Goal: Task Accomplishment & Management: Complete application form

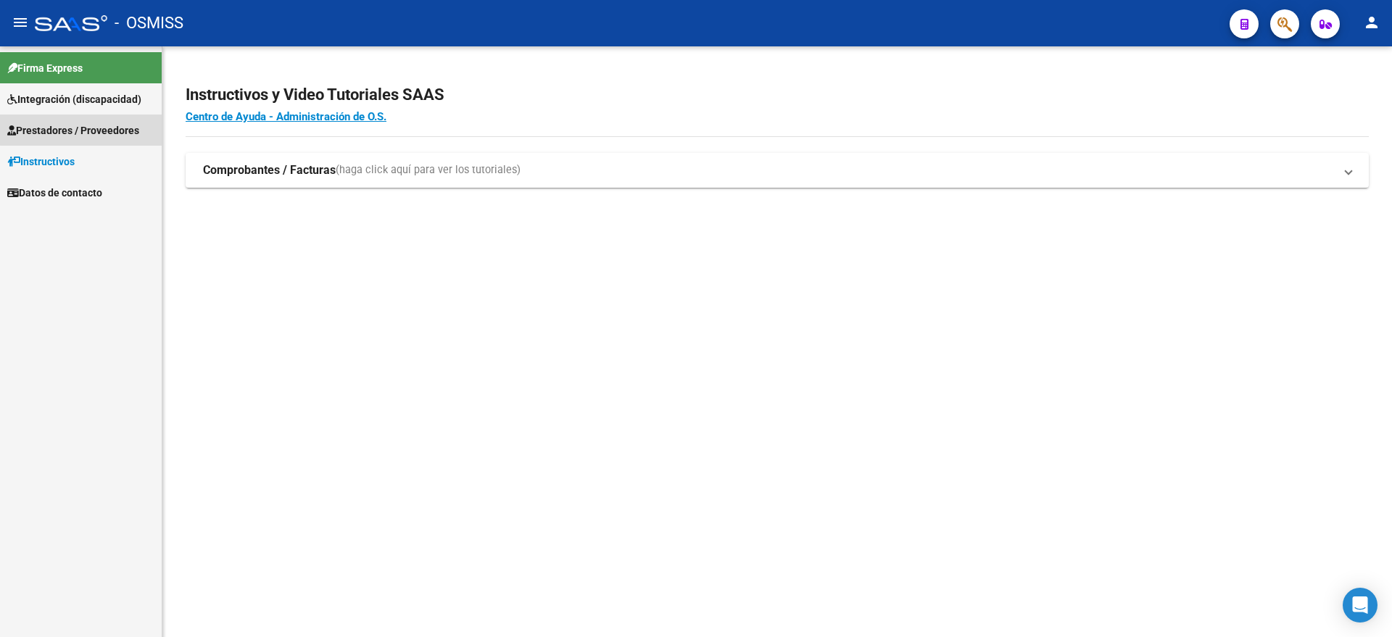
click at [88, 126] on span "Prestadores / Proveedores" at bounding box center [73, 131] width 132 height 16
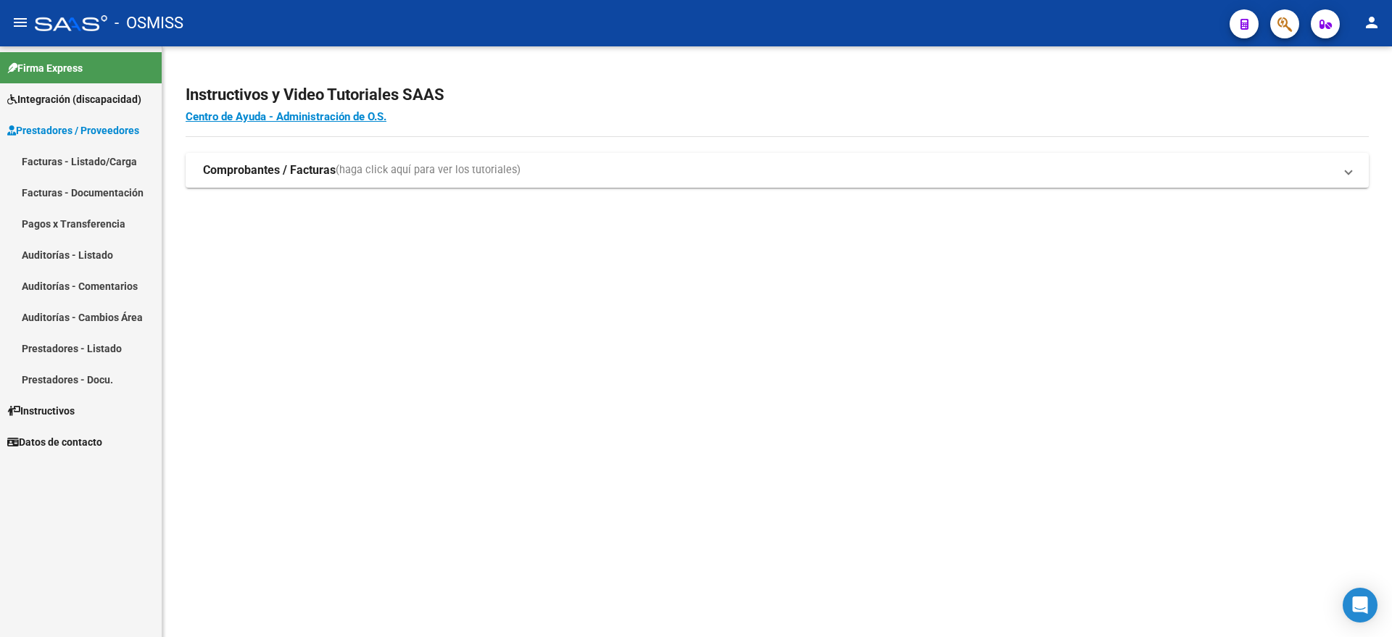
click at [70, 152] on link "Facturas - Listado/Carga" at bounding box center [81, 161] width 162 height 31
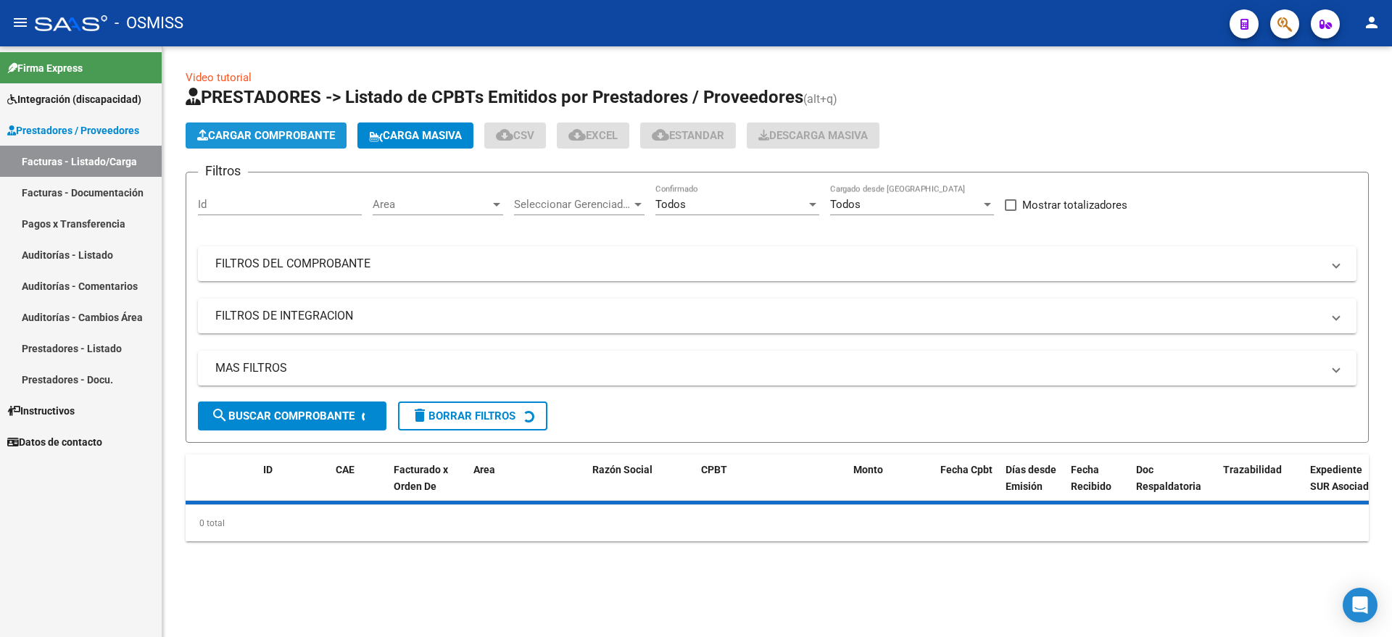
click at [241, 138] on span "Cargar Comprobante" at bounding box center [266, 135] width 138 height 13
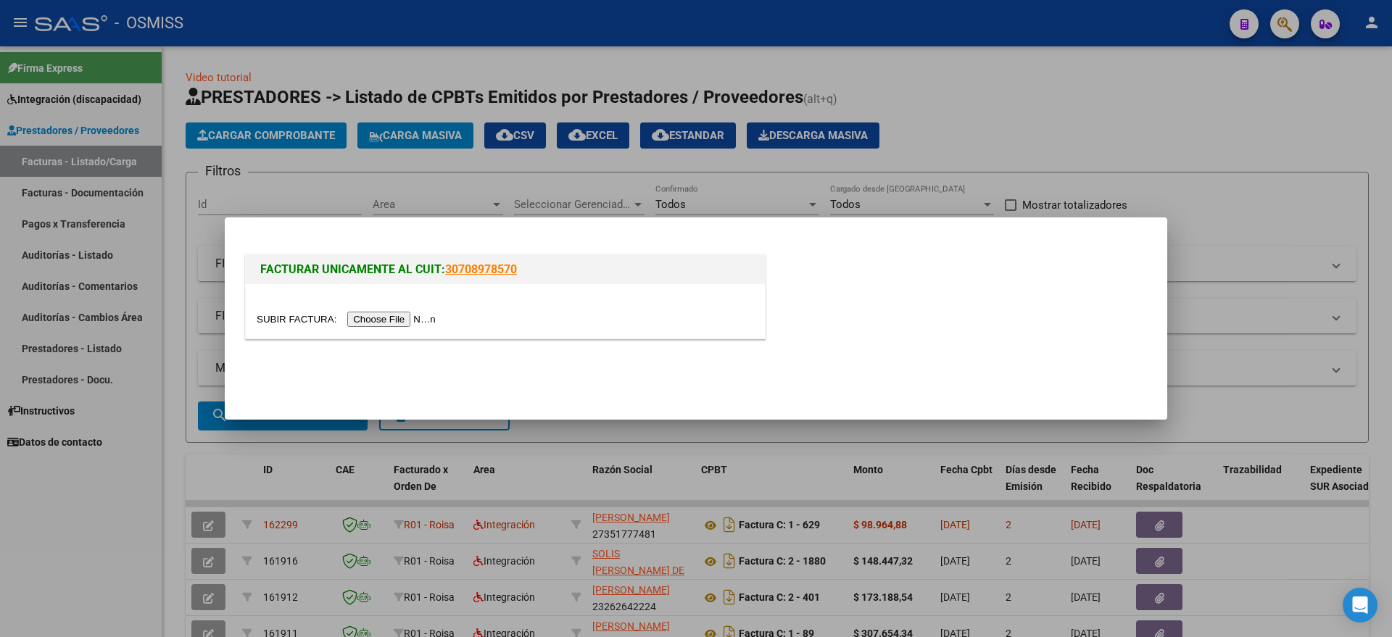
click at [404, 320] on input "file" at bounding box center [348, 319] width 183 height 15
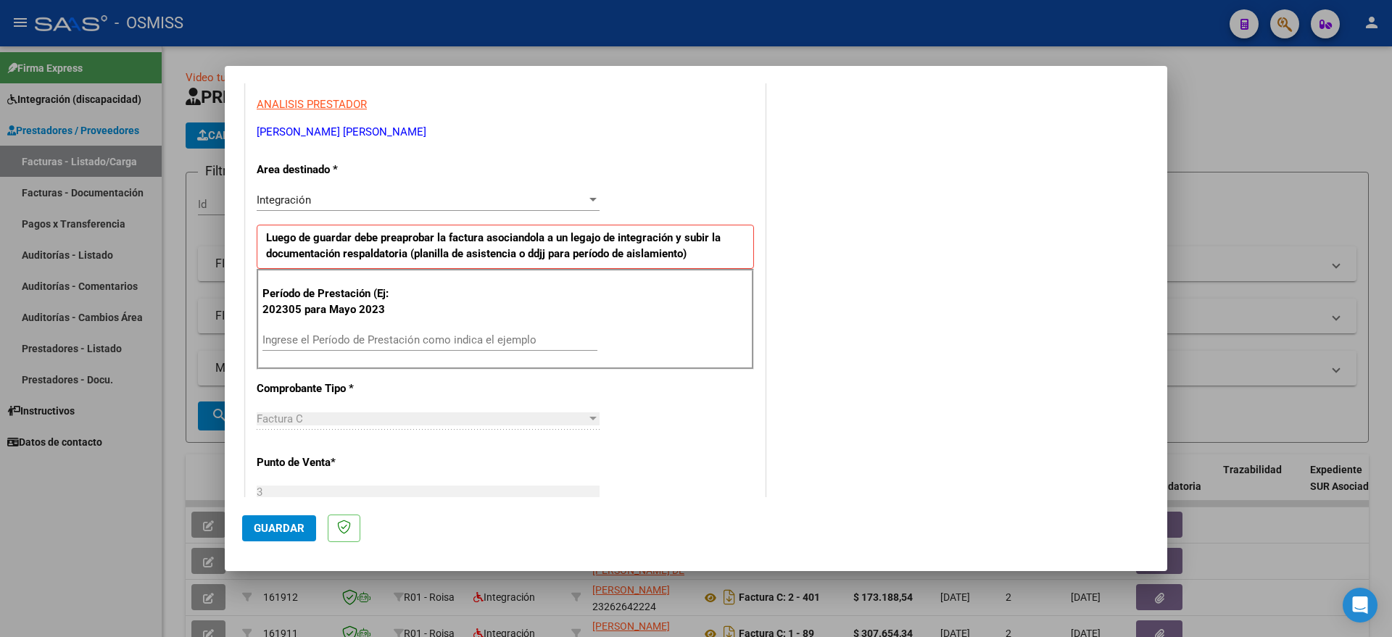
scroll to position [272, 0]
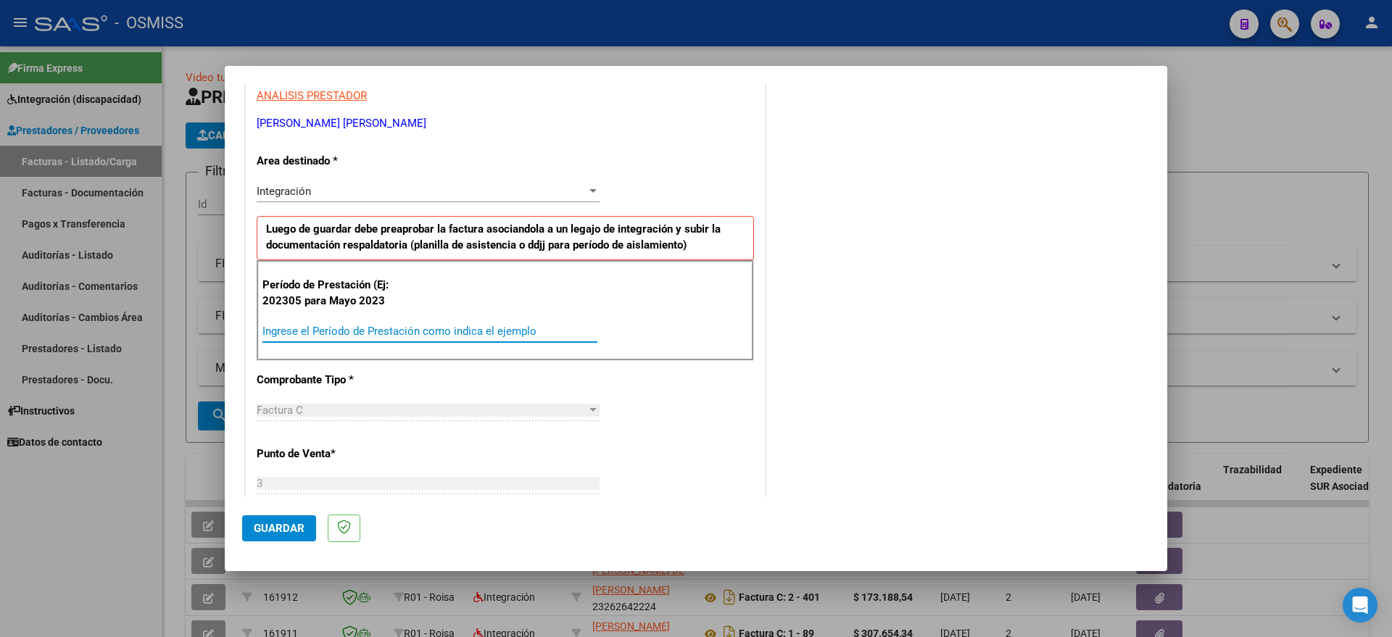
click at [465, 336] on input "Ingrese el Período de Prestación como indica el ejemplo" at bounding box center [429, 331] width 335 height 13
type input "202507"
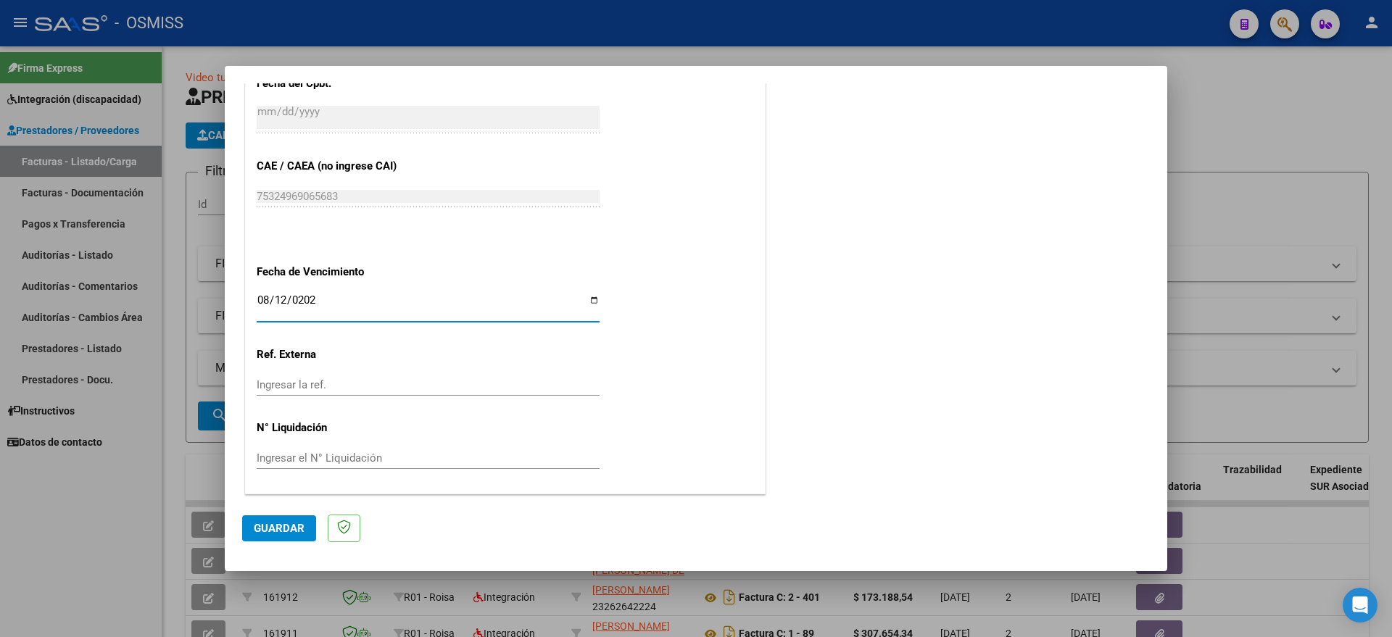
type input "[DATE]"
click at [277, 528] on span "Guardar" at bounding box center [279, 528] width 51 height 13
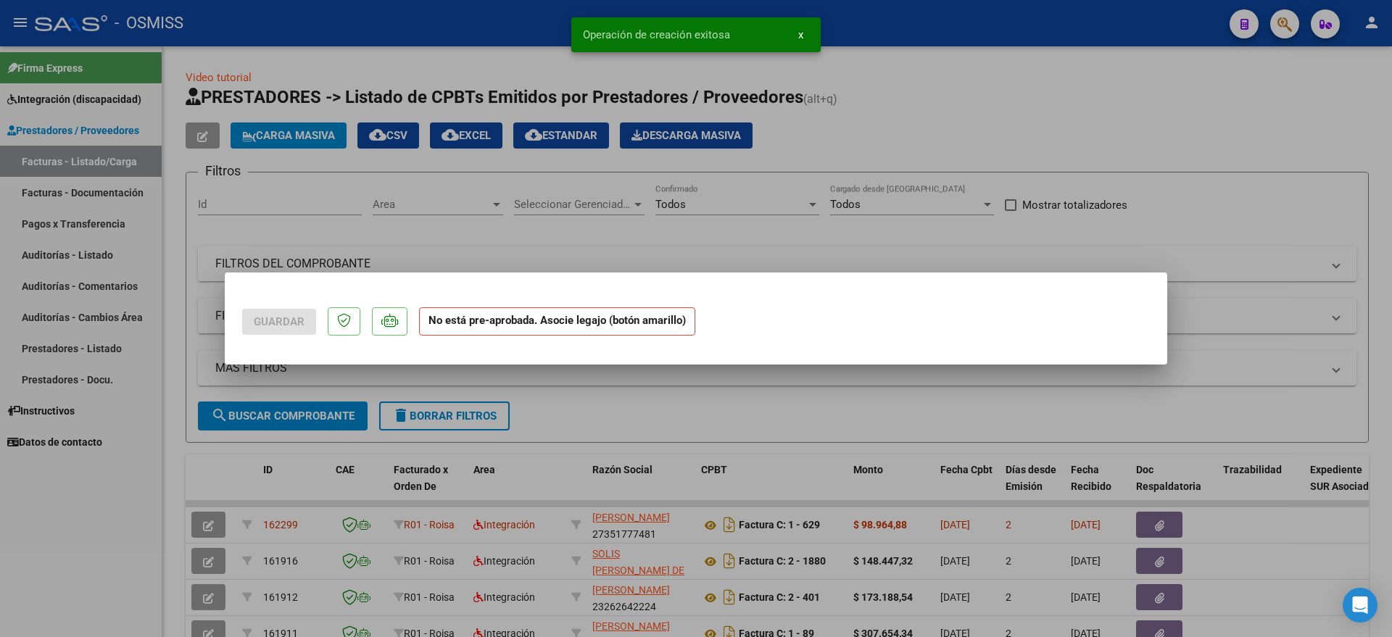
scroll to position [0, 0]
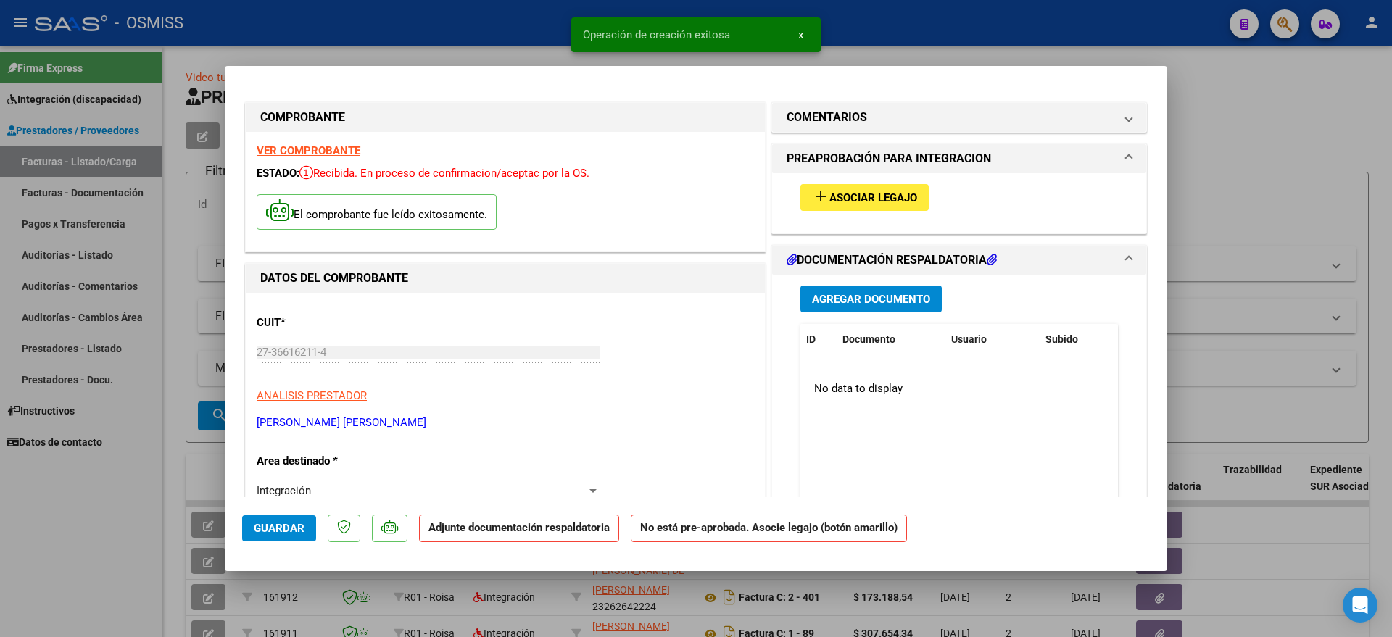
click at [868, 194] on span "Asociar Legajo" at bounding box center [873, 197] width 88 height 13
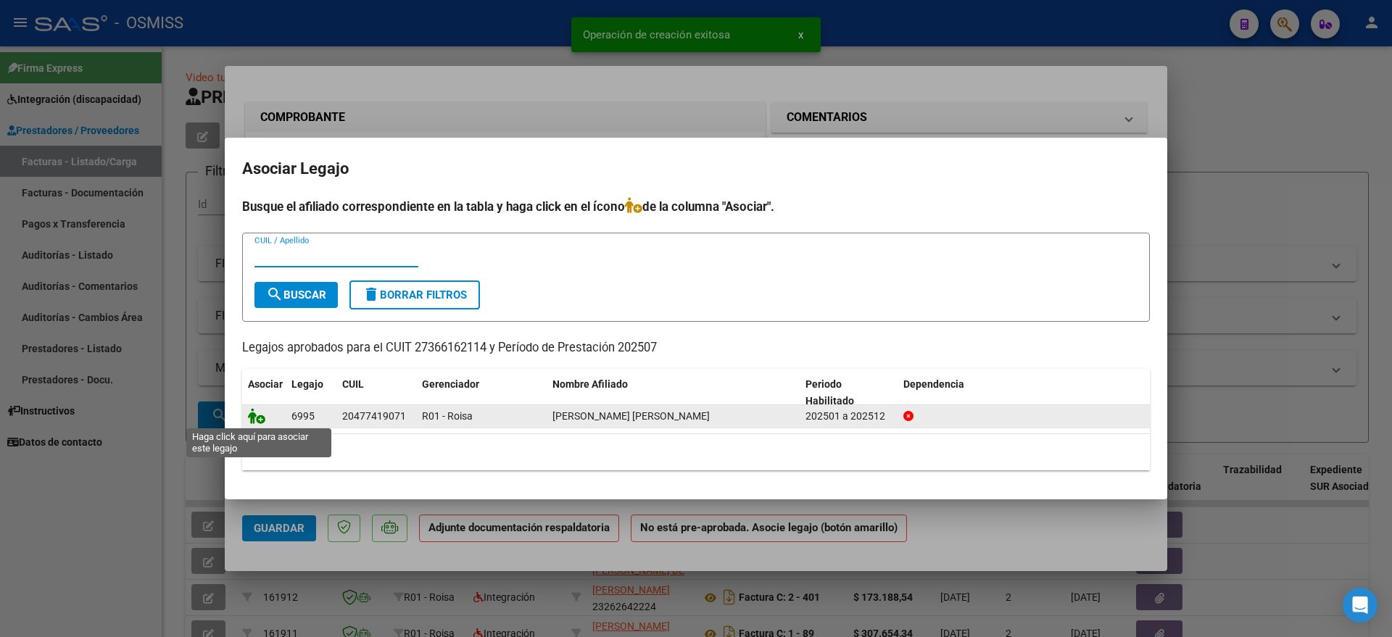
click at [260, 415] on icon at bounding box center [256, 416] width 17 height 16
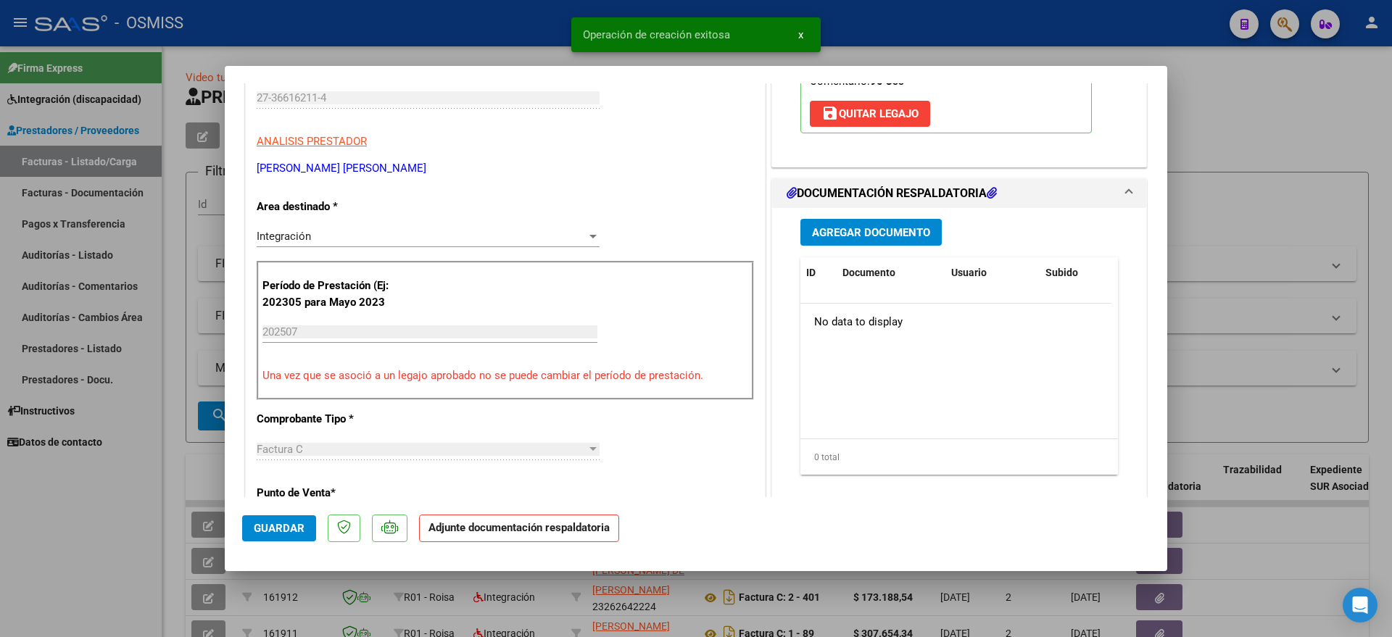
scroll to position [272, 0]
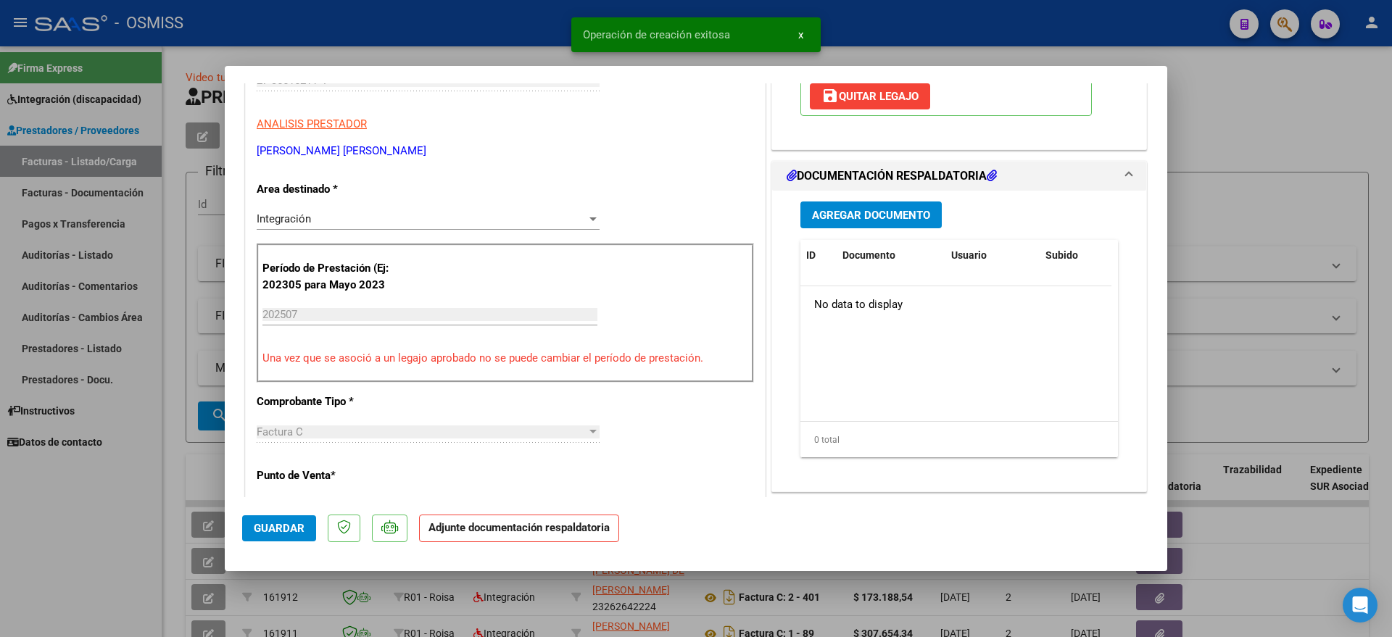
click at [866, 223] on button "Agregar Documento" at bounding box center [870, 215] width 141 height 27
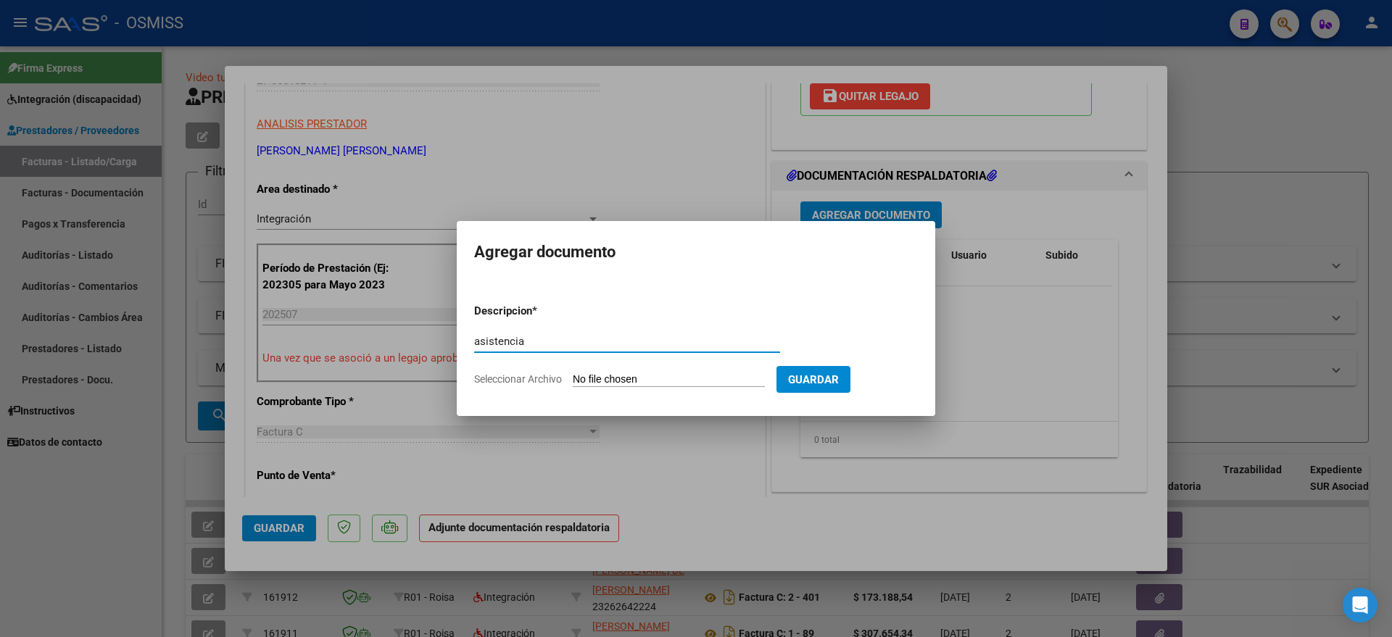
type input "asistencia"
click at [670, 378] on input "Seleccionar Archivo" at bounding box center [669, 380] width 192 height 14
type input "C:\fakepath\asistencia [PERSON_NAME] - [DATE] (1).pdf"
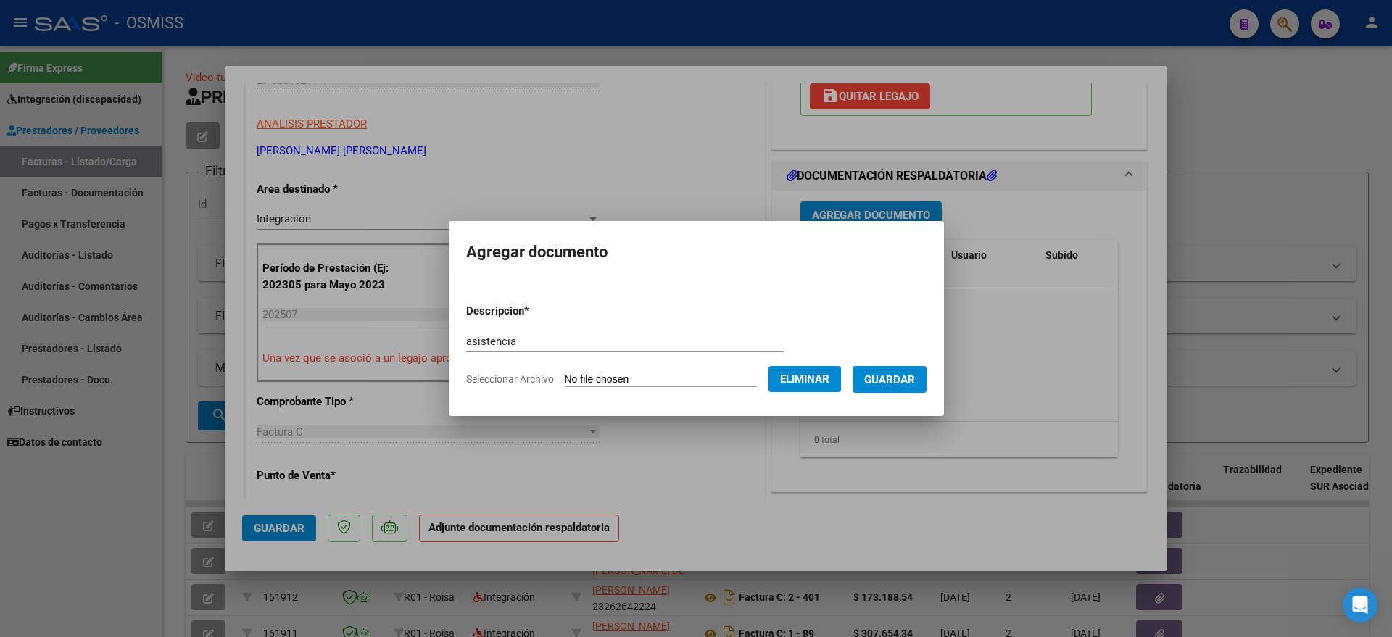
click at [915, 385] on span "Guardar" at bounding box center [889, 379] width 51 height 13
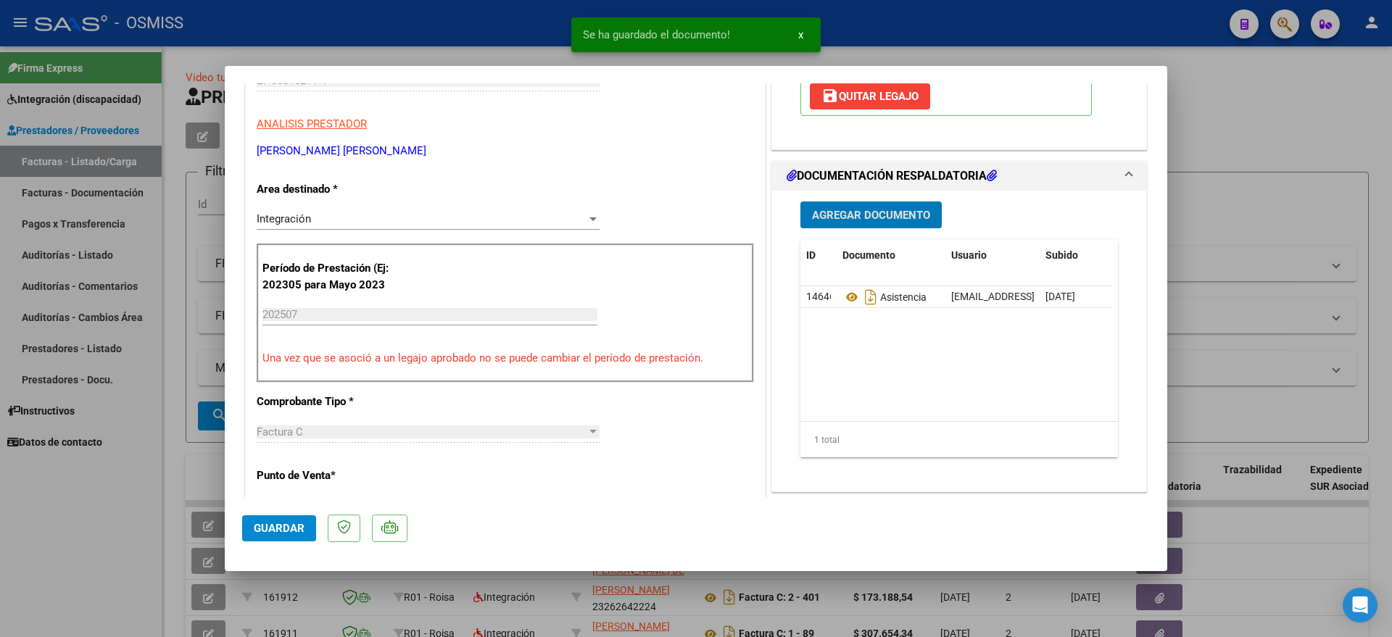
click at [294, 531] on span "Guardar" at bounding box center [279, 528] width 51 height 13
click at [51, 549] on div at bounding box center [696, 318] width 1392 height 637
